Goal: Register for event/course

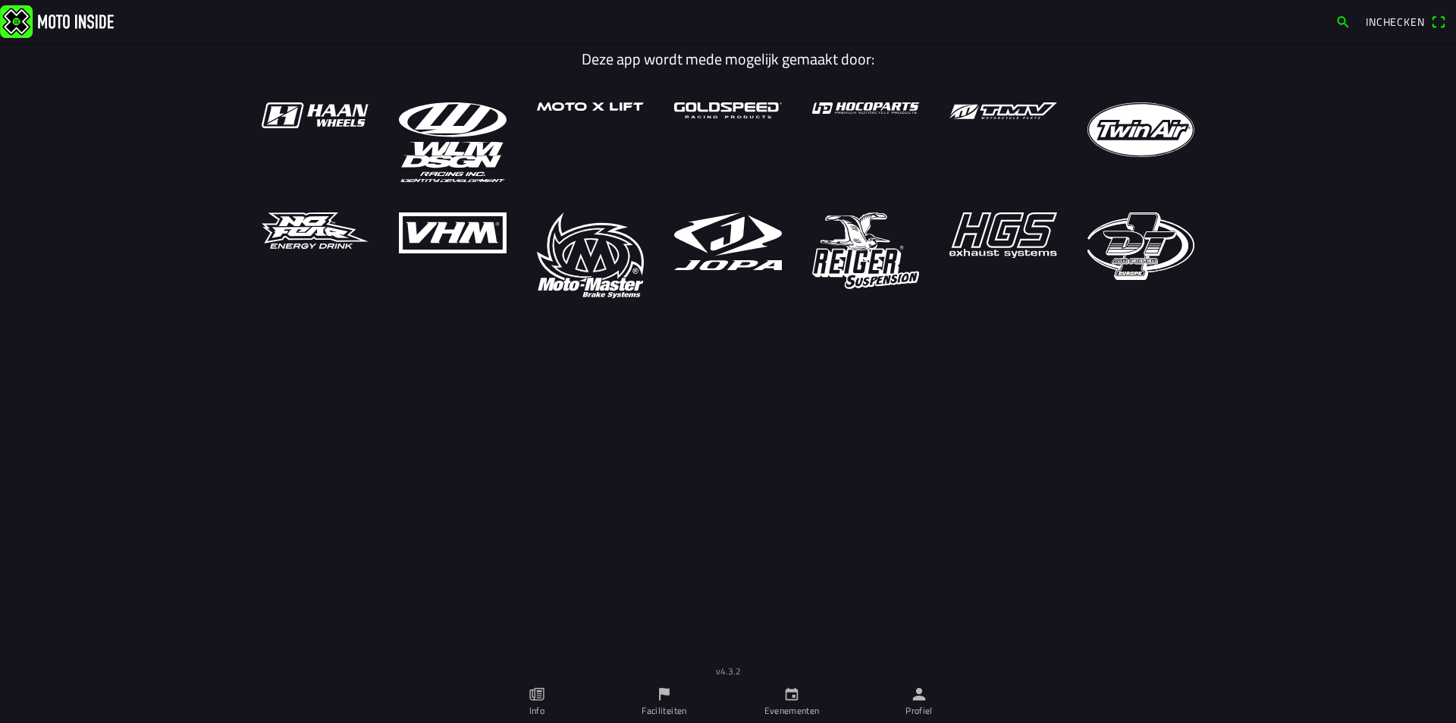
click at [657, 696] on ion-label "Faciliteiten" at bounding box center [664, 711] width 45 height 14
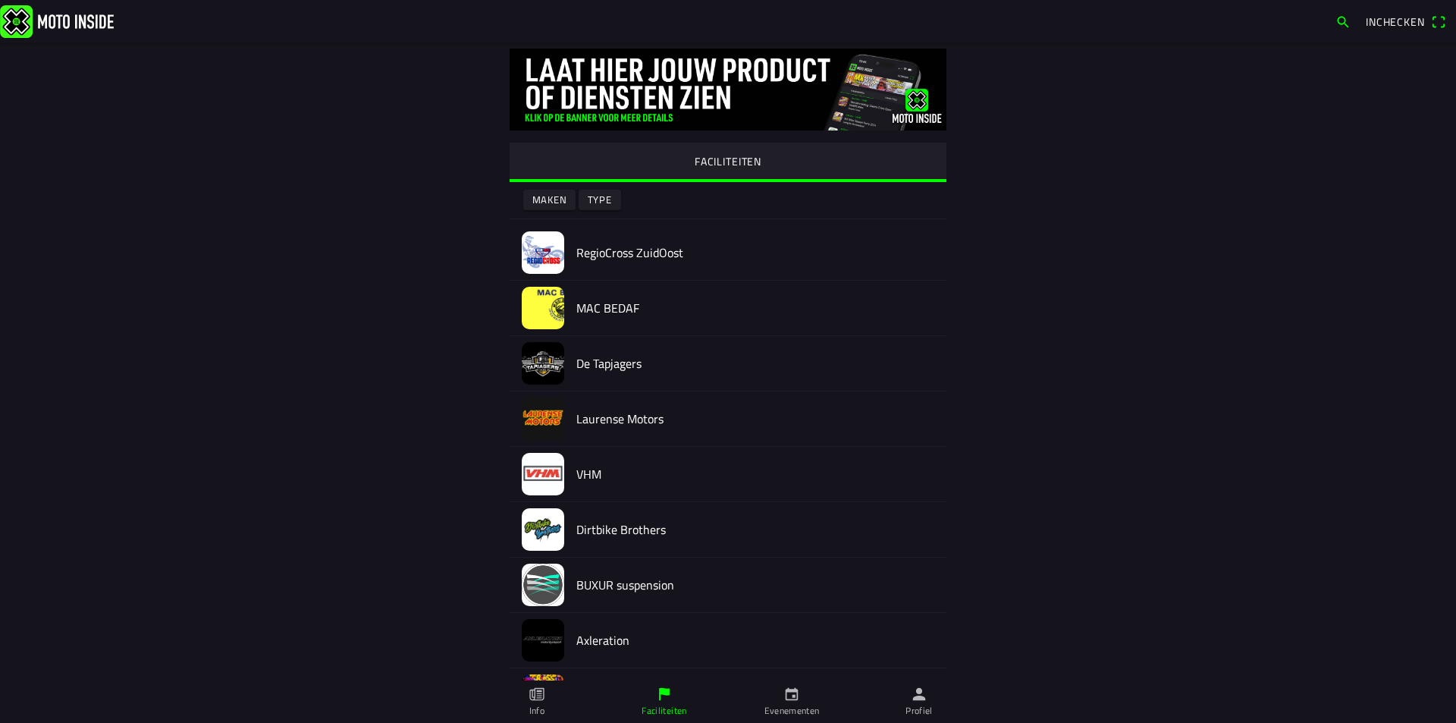
click at [645, 256] on h2 "RegioCross ZuidOost" at bounding box center [755, 253] width 358 height 14
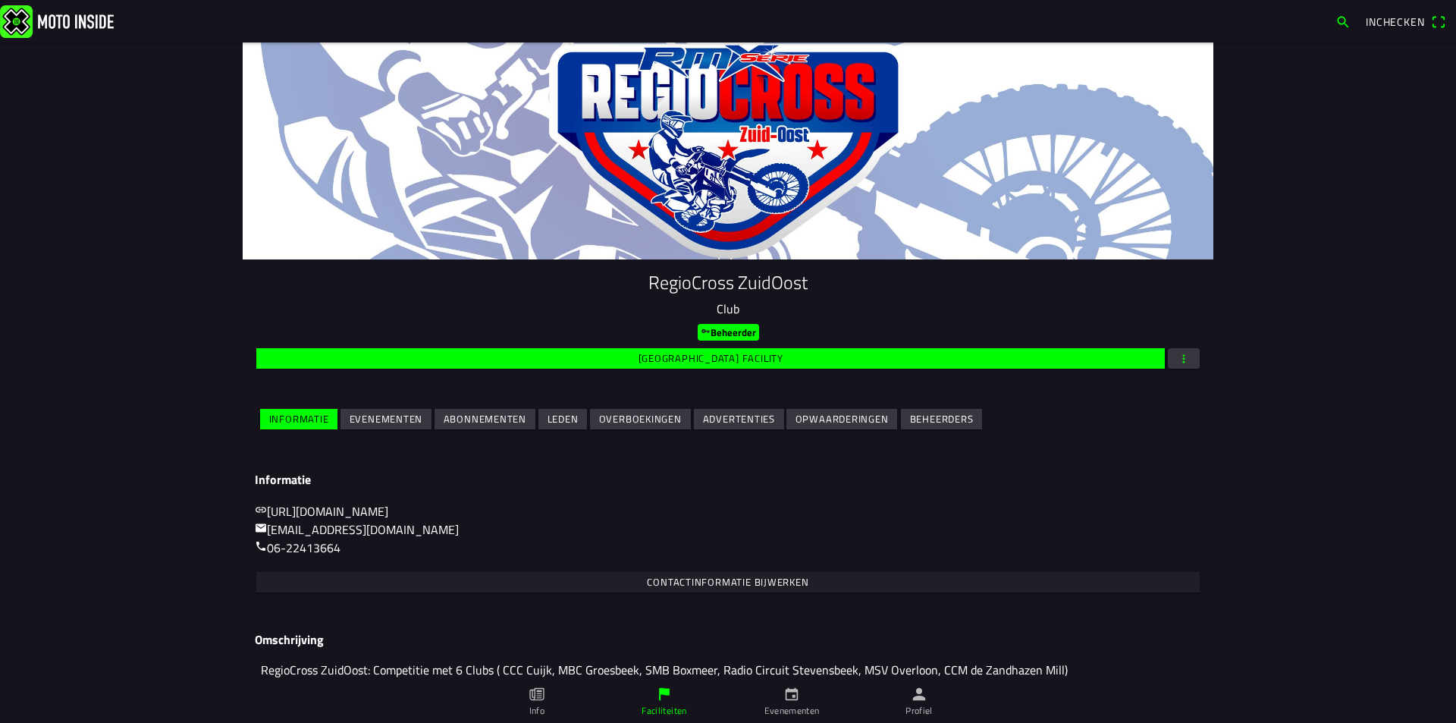
click at [0, 0] on slot "Evenementen" at bounding box center [0, 0] width 0 height 0
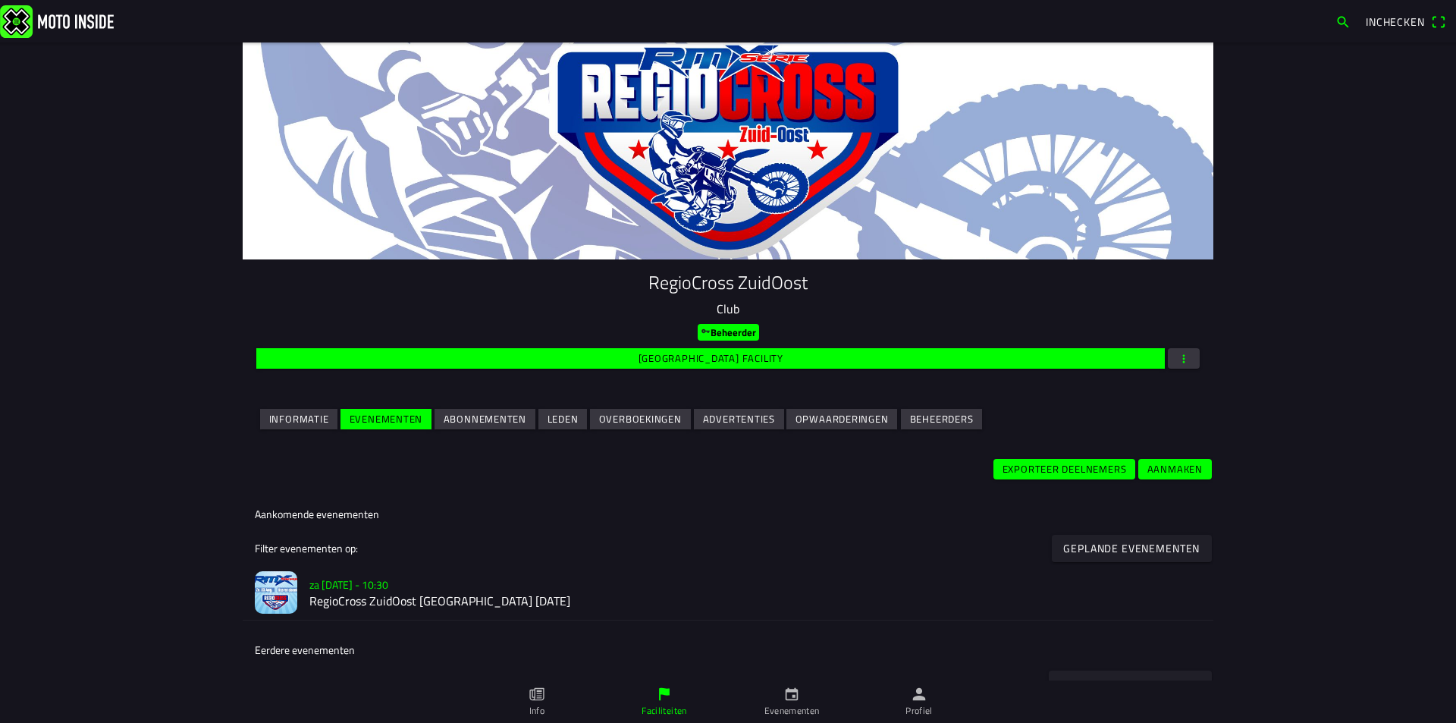
click at [375, 599] on h2 "RegioCross ZuidOost [GEOGRAPHIC_DATA] [DATE]" at bounding box center [755, 602] width 892 height 14
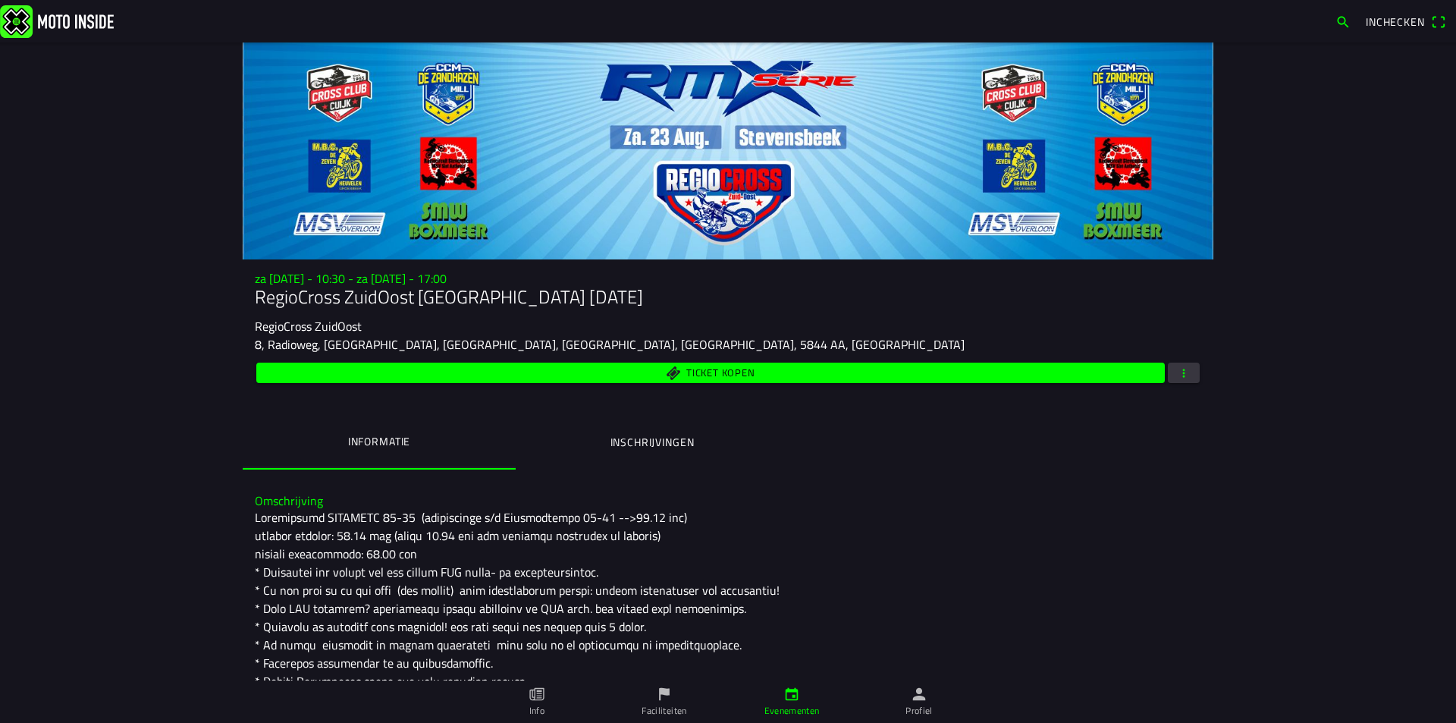
click at [660, 433] on button "Inschrijvingen" at bounding box center [652, 442] width 273 height 52
